Goal: Task Accomplishment & Management: Manage account settings

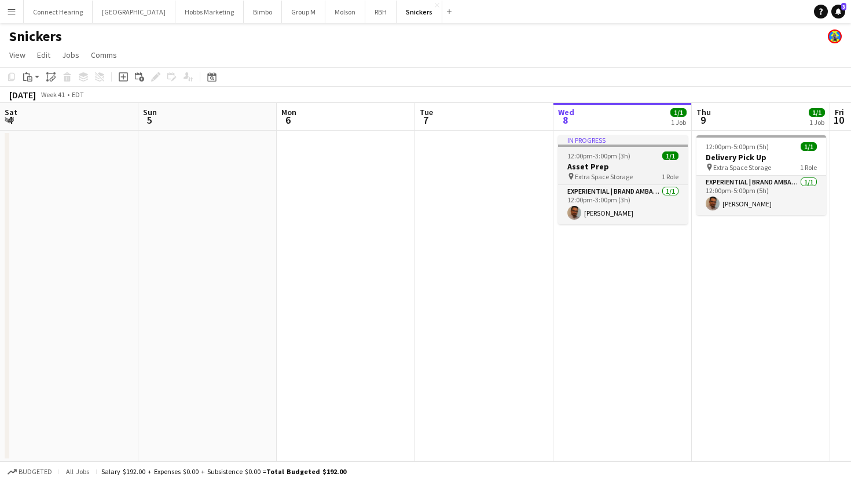
scroll to position [0, 289]
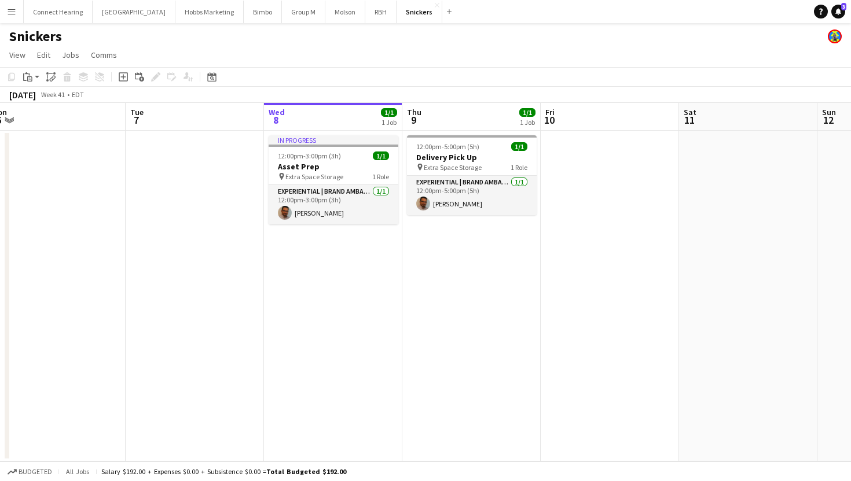
click at [14, 16] on app-icon "Menu" at bounding box center [11, 11] width 9 height 9
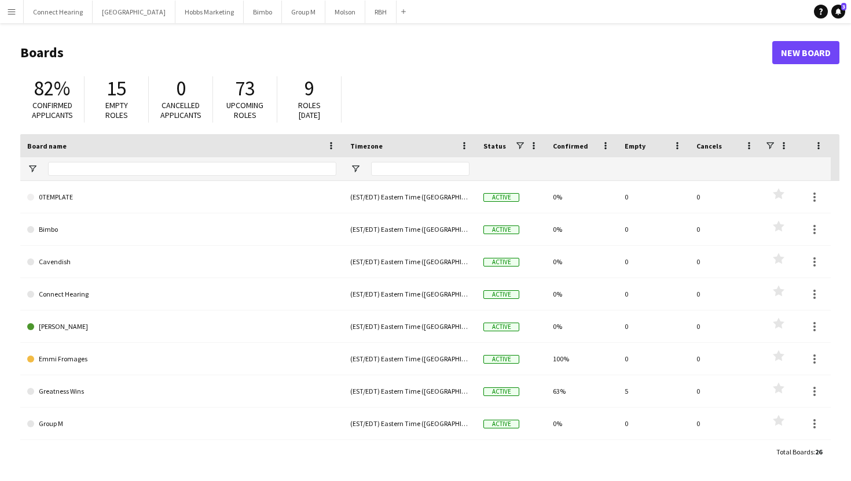
click at [17, 12] on button "Menu" at bounding box center [11, 11] width 23 height 23
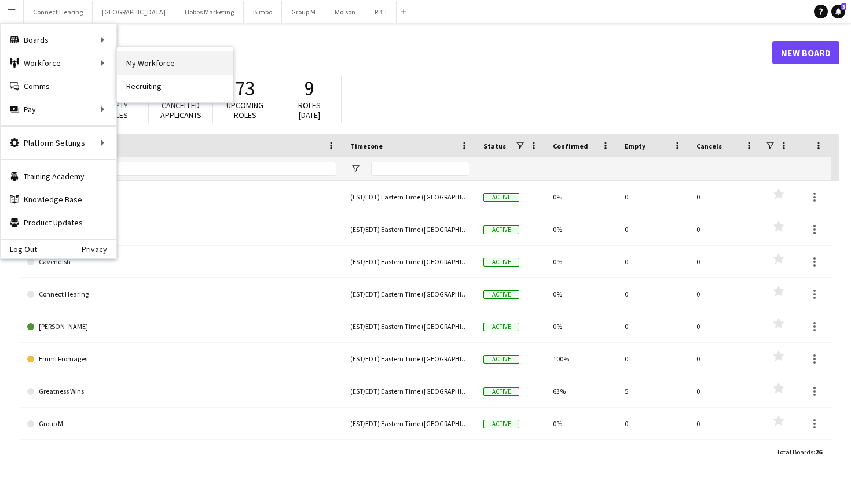
click at [147, 62] on link "My Workforce" at bounding box center [175, 62] width 116 height 23
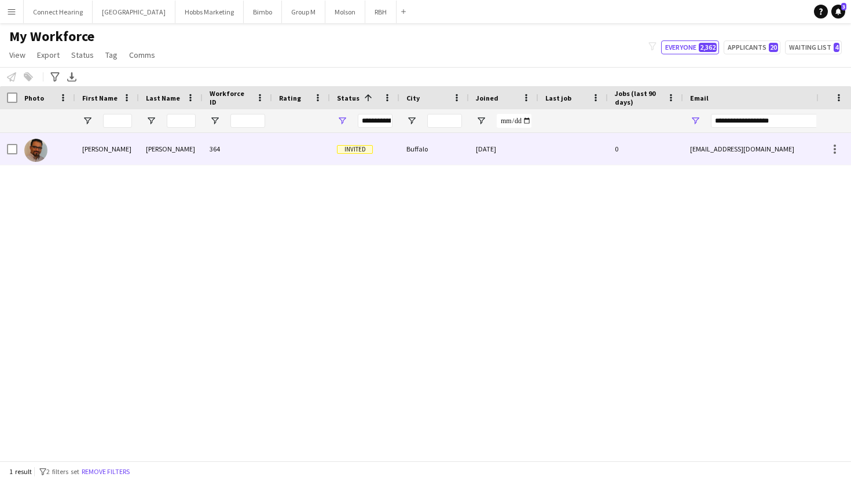
click at [96, 148] on div "[PERSON_NAME]" at bounding box center [107, 149] width 64 height 32
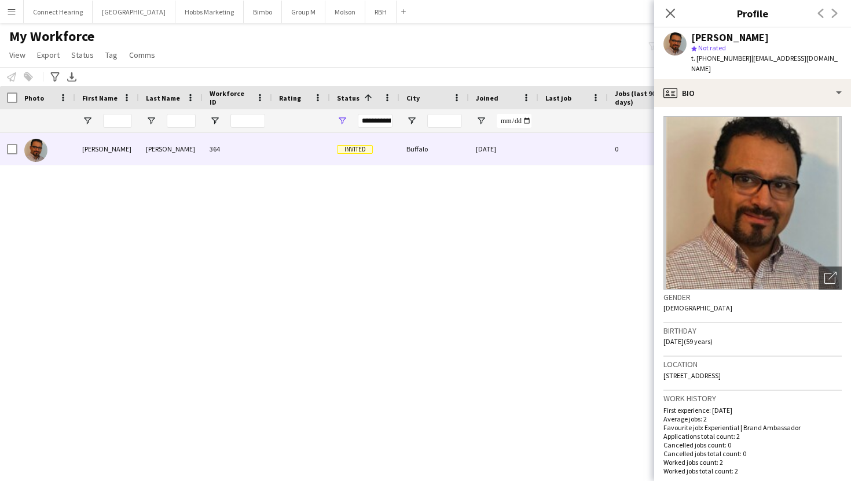
scroll to position [828, 0]
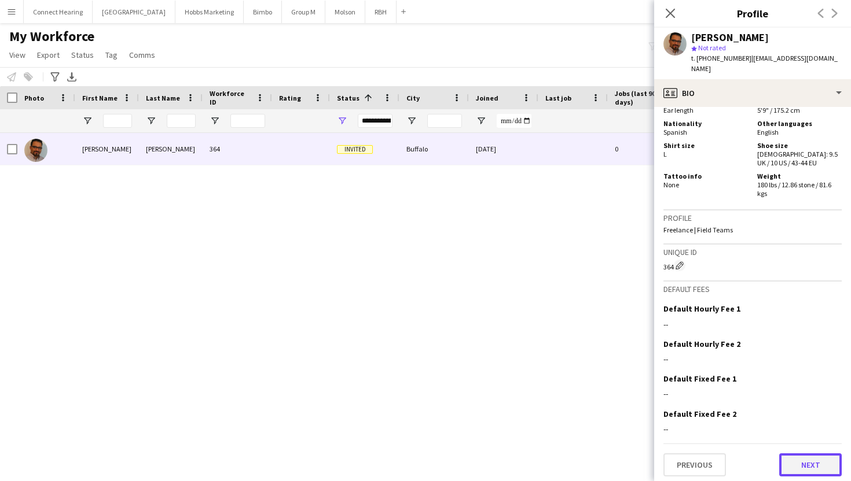
click at [787, 458] on button "Next" at bounding box center [810, 465] width 62 height 23
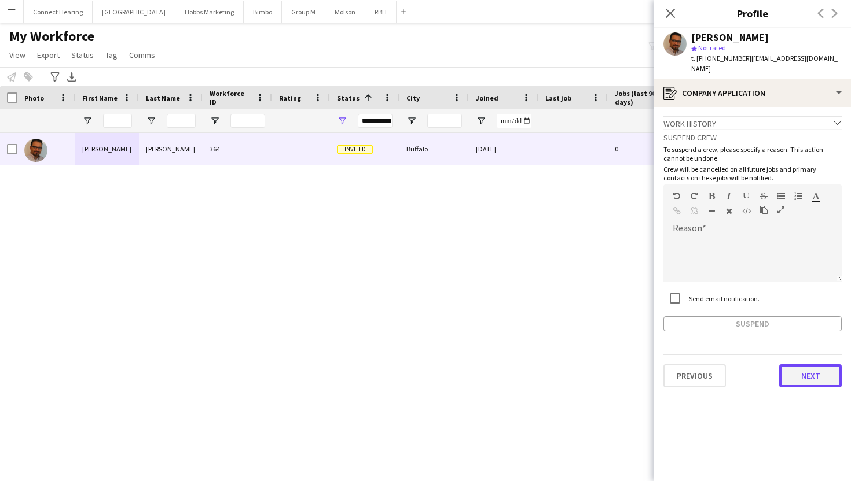
click at [802, 365] on button "Next" at bounding box center [810, 376] width 62 height 23
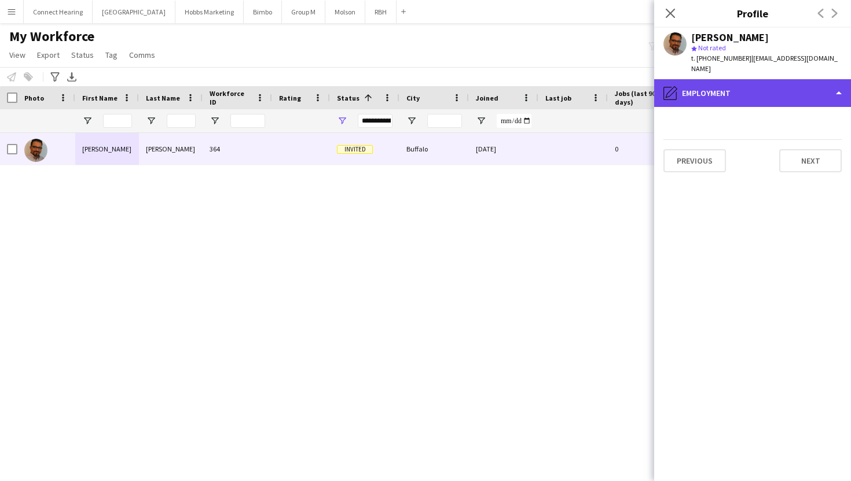
click at [743, 83] on div "pencil4 Employment" at bounding box center [752, 93] width 197 height 28
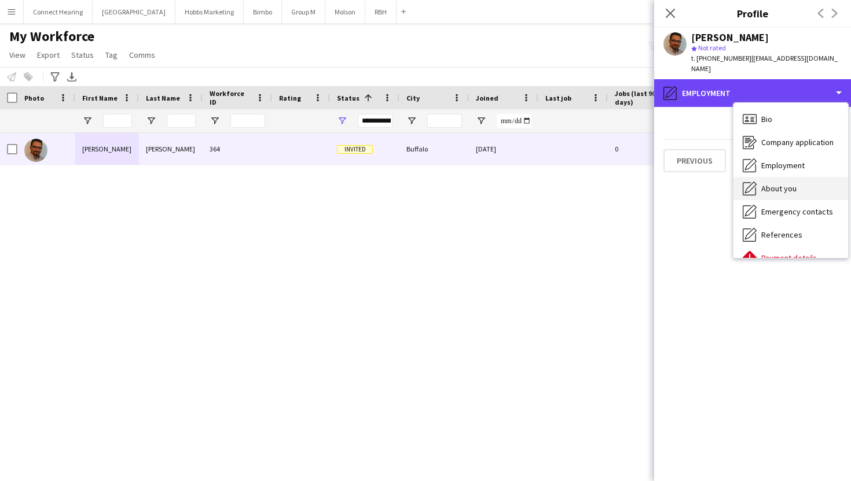
scroll to position [47, 0]
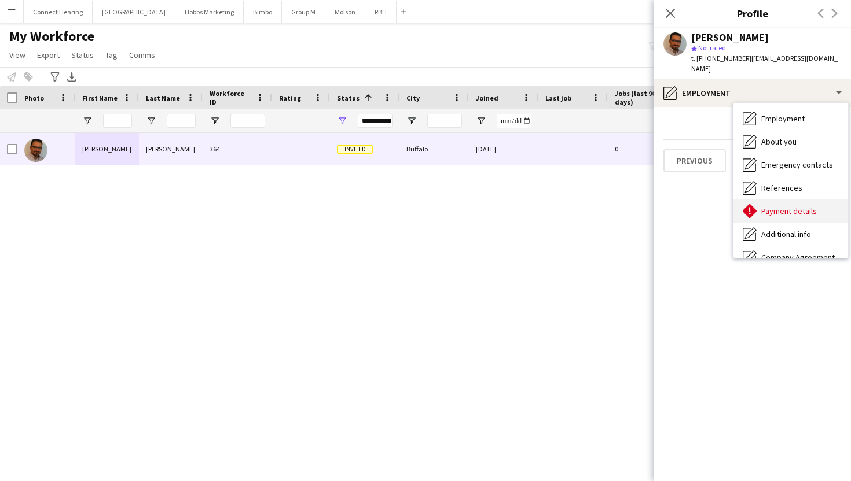
click at [770, 206] on span "Payment details" at bounding box center [789, 211] width 56 height 10
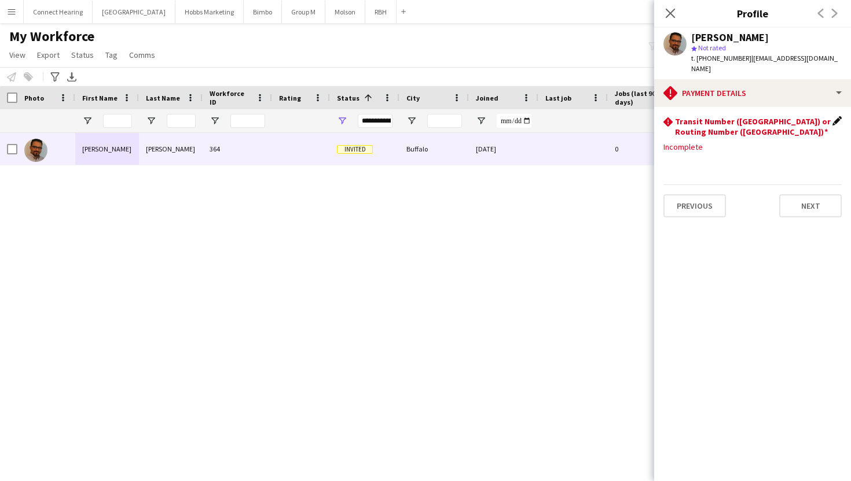
click at [833, 116] on app-icon "Edit this field" at bounding box center [836, 120] width 9 height 9
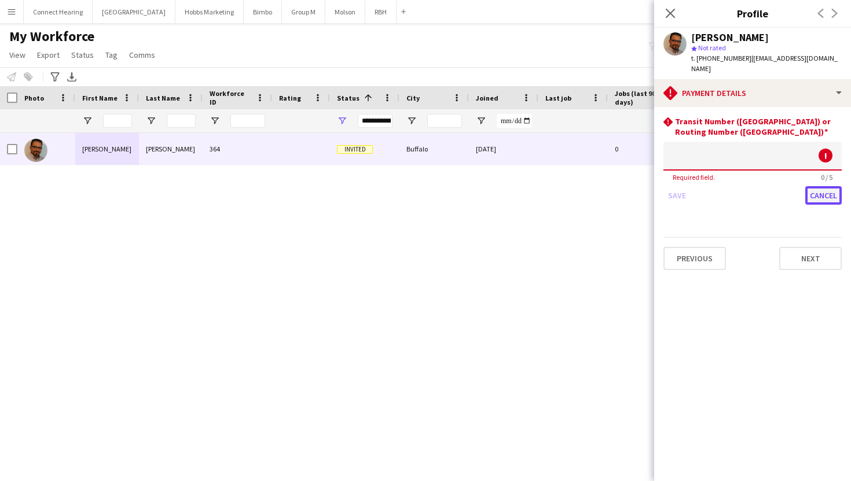
click at [815, 186] on button "Cancel" at bounding box center [823, 195] width 36 height 19
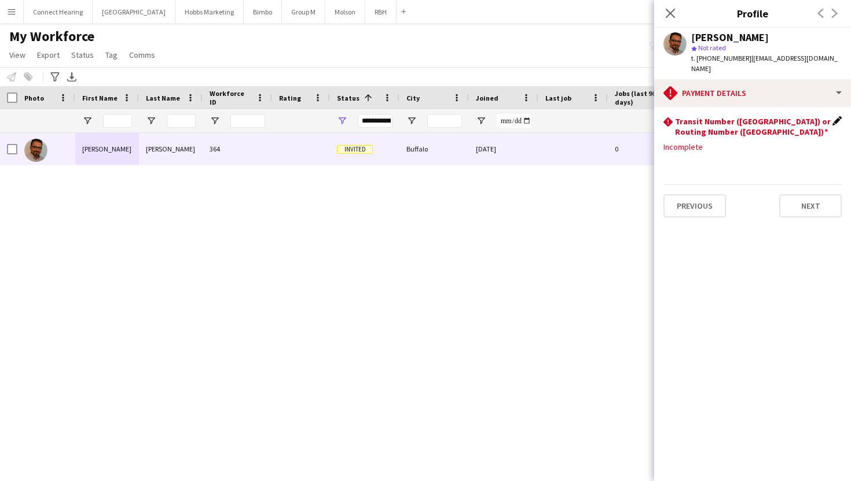
click at [837, 116] on app-icon "Edit this field" at bounding box center [836, 120] width 9 height 9
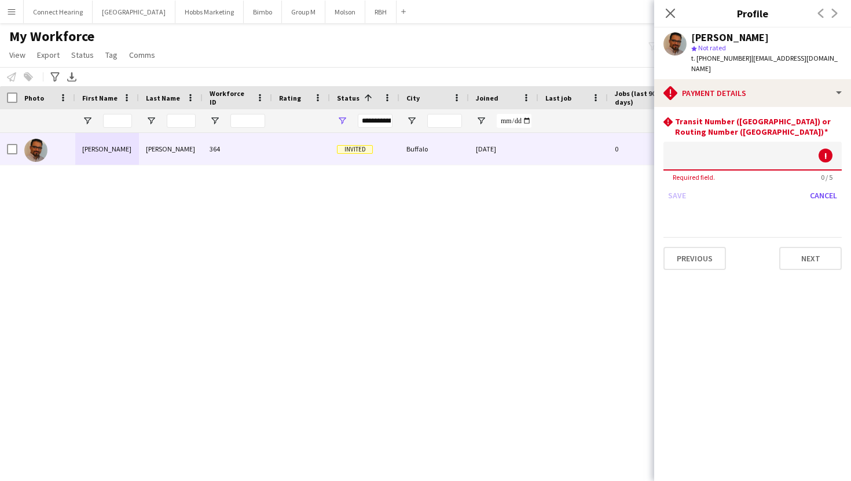
click at [703, 152] on input at bounding box center [752, 156] width 178 height 29
click at [819, 186] on button "Cancel" at bounding box center [823, 195] width 36 height 19
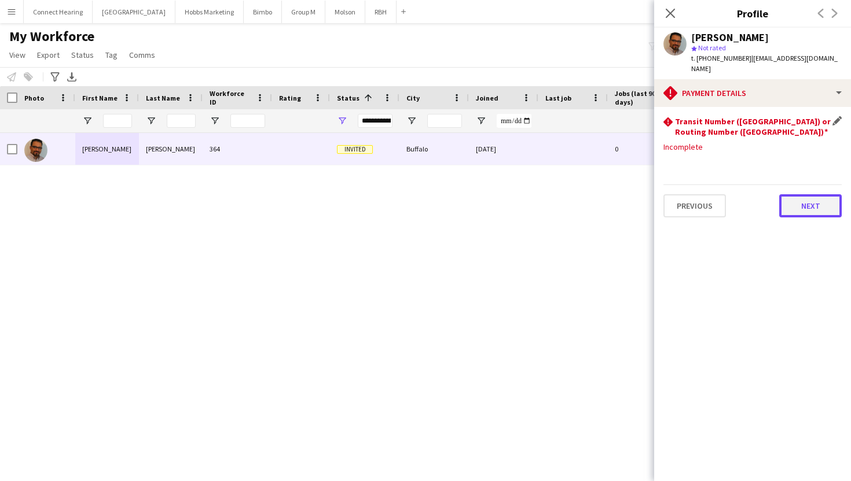
click at [808, 194] on button "Next" at bounding box center [810, 205] width 62 height 23
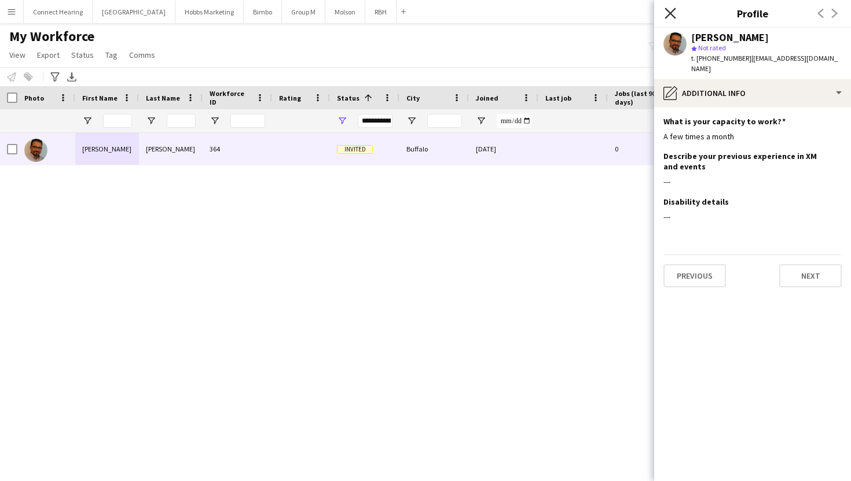
click at [673, 14] on icon "Close pop-in" at bounding box center [669, 13] width 11 height 11
